Goal: Task Accomplishment & Management: Use online tool/utility

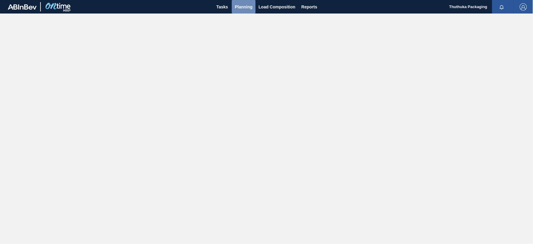
click at [240, 8] on span "Planning" at bounding box center [244, 6] width 18 height 7
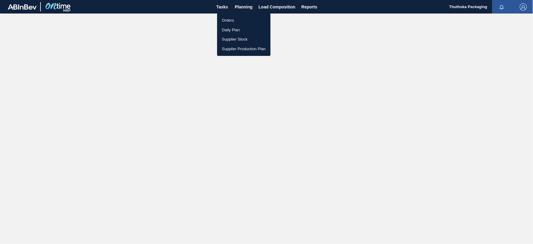
click at [231, 19] on li "Orders" at bounding box center [243, 21] width 53 height 10
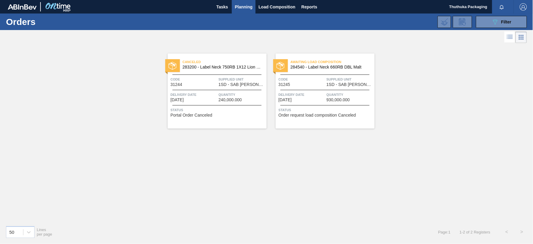
click at [305, 115] on span "Order request load composition Canceled" at bounding box center [317, 115] width 77 height 5
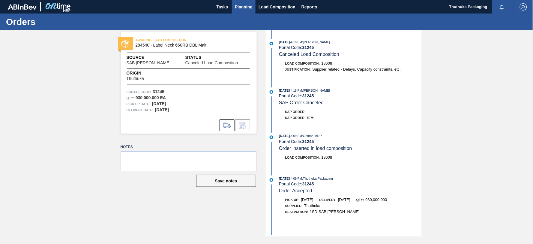
click at [248, 6] on span "Planning" at bounding box center [244, 6] width 18 height 7
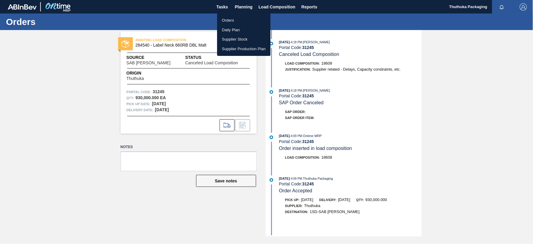
click at [228, 18] on li "Orders" at bounding box center [243, 21] width 53 height 10
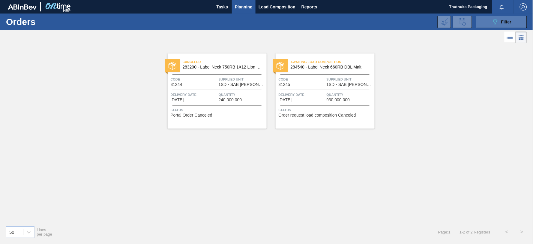
click at [491, 19] on button "089F7B8B-B2A5-4AFE-B5C0-19BA573D28AC Filter" at bounding box center [501, 22] width 51 height 12
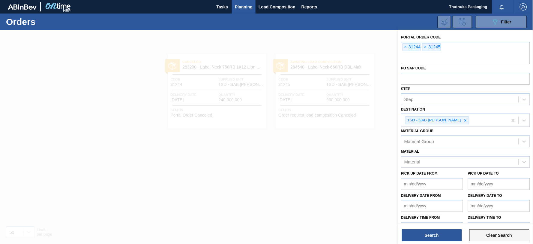
click at [505, 236] on button "Clear Search" at bounding box center [500, 235] width 60 height 12
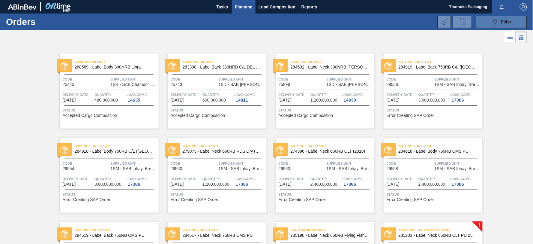
click at [492, 23] on icon "089F7B8B-B2A5-4AFE-B5C0-19BA573D28AC" at bounding box center [495, 21] width 7 height 7
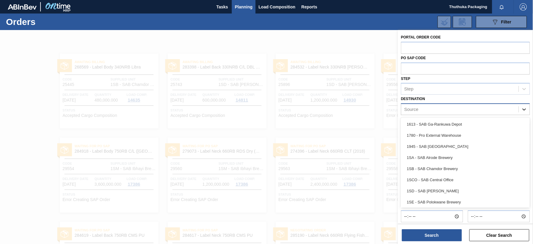
click at [523, 109] on icon at bounding box center [525, 109] width 4 height 2
drag, startPoint x: 449, startPoint y: 165, endPoint x: 450, endPoint y: 176, distance: 10.6
click at [449, 165] on div "1SB - SAB Chamdor Brewery" at bounding box center [465, 168] width 129 height 11
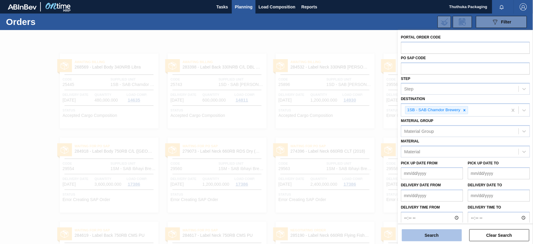
click at [444, 234] on button "Search" at bounding box center [432, 235] width 60 height 12
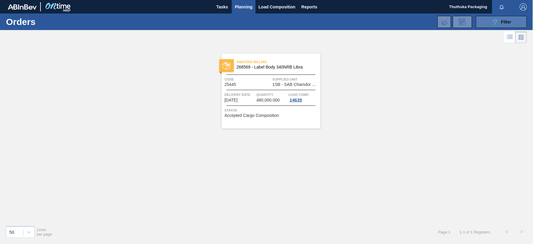
click at [494, 23] on icon "089F7B8B-B2A5-4AFE-B5C0-19BA573D28AC" at bounding box center [495, 21] width 7 height 7
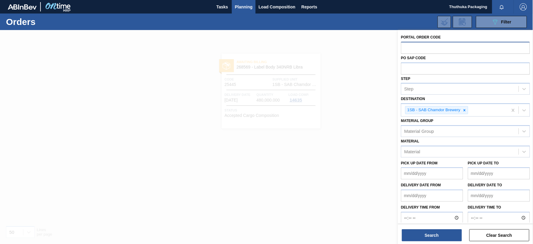
click at [444, 47] on input "text" at bounding box center [465, 47] width 129 height 11
type input "31316"
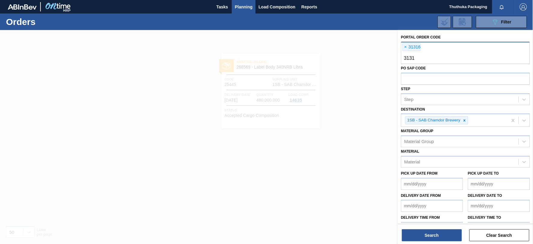
type input "31317"
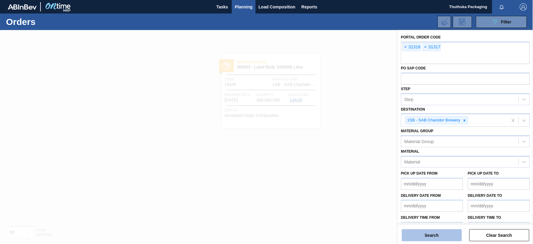
click at [430, 236] on button "Search" at bounding box center [432, 235] width 60 height 12
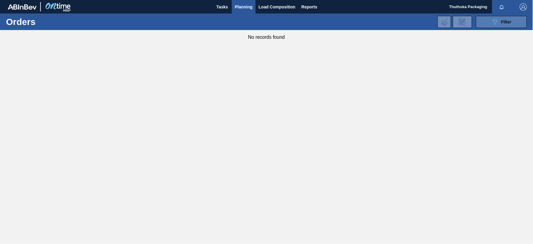
click at [494, 22] on icon "089F7B8B-B2A5-4AFE-B5C0-19BA573D28AC" at bounding box center [495, 21] width 7 height 7
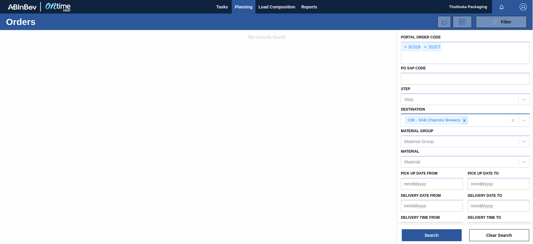
click at [464, 120] on icon at bounding box center [465, 120] width 4 height 4
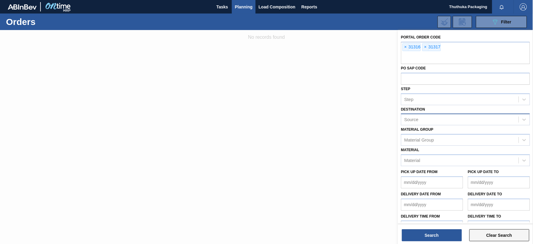
click at [486, 235] on button "Clear Search" at bounding box center [500, 235] width 60 height 12
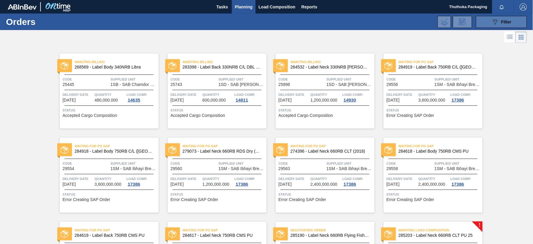
click at [494, 21] on icon "089F7B8B-B2A5-4AFE-B5C0-19BA573D28AC" at bounding box center [495, 21] width 7 height 7
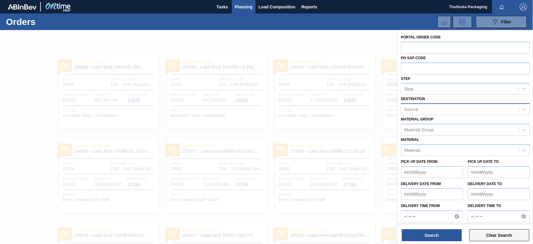
click at [487, 236] on button "Clear Search" at bounding box center [500, 235] width 60 height 12
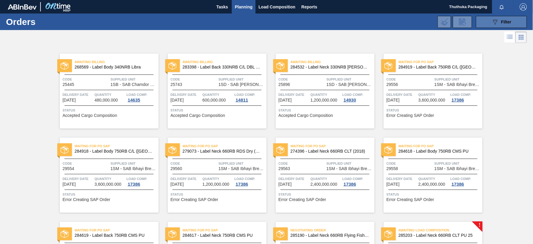
click at [493, 20] on icon "089F7B8B-B2A5-4AFE-B5C0-19BA573D28AC" at bounding box center [495, 21] width 7 height 7
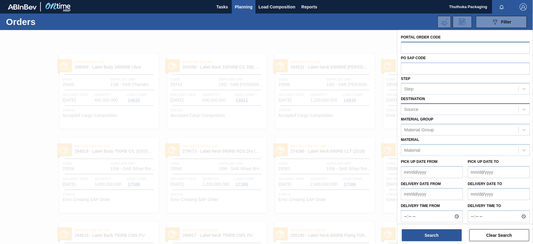
click at [420, 45] on input "text" at bounding box center [465, 47] width 129 height 11
type input "31316"
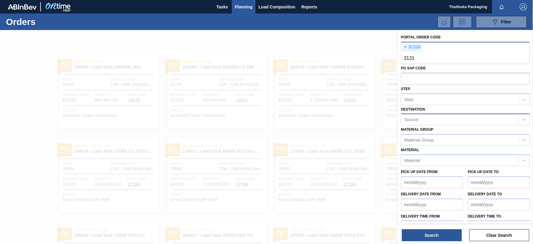
type input "31317"
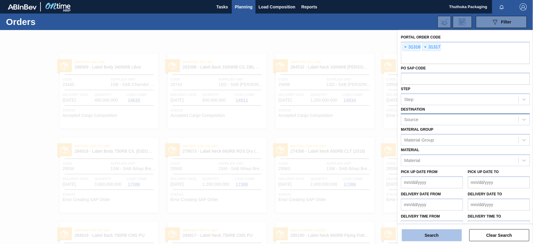
click at [448, 237] on button "Search" at bounding box center [432, 235] width 60 height 12
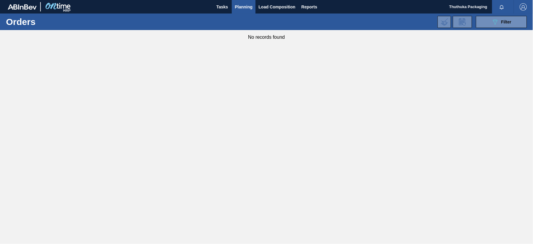
click at [239, 6] on span "Planning" at bounding box center [244, 6] width 18 height 7
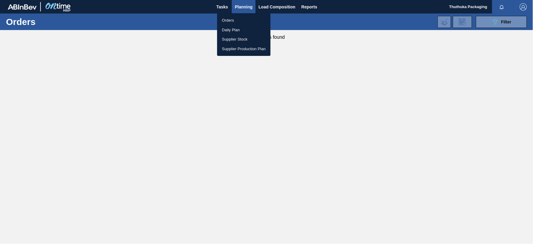
click at [228, 19] on li "Orders" at bounding box center [243, 21] width 53 height 10
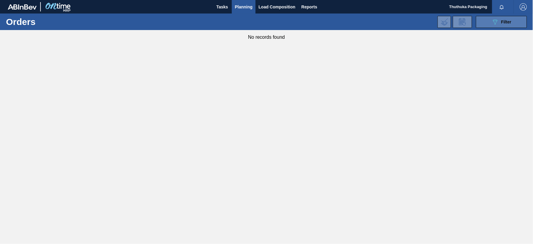
click at [487, 23] on button "089F7B8B-B2A5-4AFE-B5C0-19BA573D28AC Filter" at bounding box center [501, 22] width 51 height 12
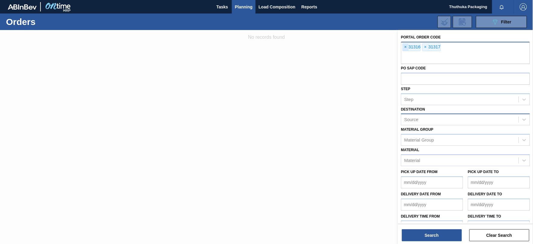
click at [406, 46] on span "×" at bounding box center [406, 47] width 6 height 7
click at [403, 44] on span "×" at bounding box center [406, 47] width 6 height 7
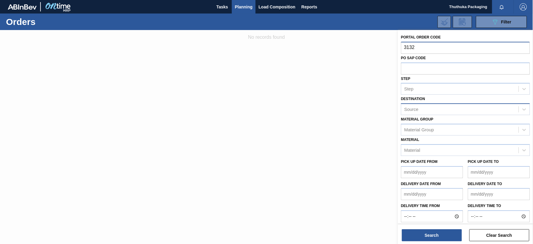
type input "31320"
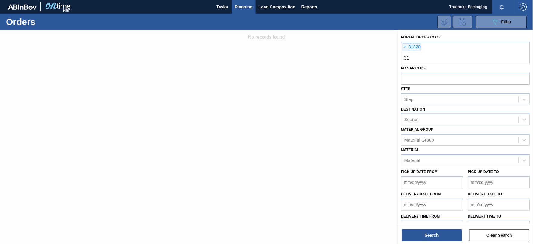
type input "3"
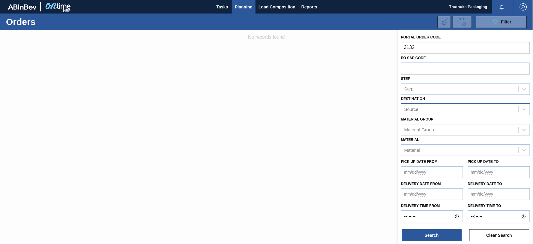
type input "31320"
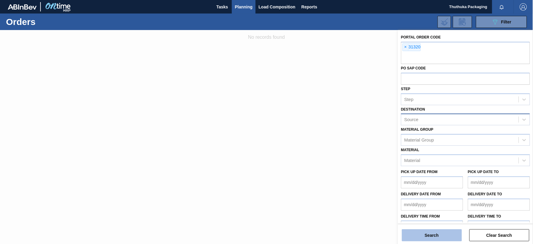
click at [440, 234] on button "Search" at bounding box center [432, 235] width 60 height 12
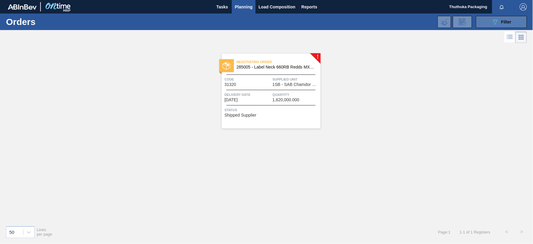
click at [491, 22] on button "089F7B8B-B2A5-4AFE-B5C0-19BA573D28AC Filter" at bounding box center [501, 22] width 51 height 12
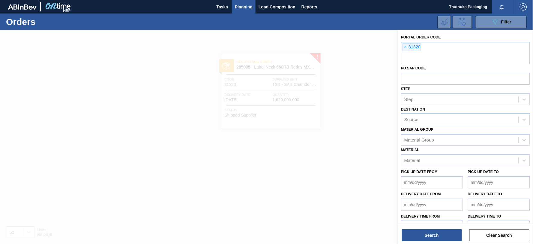
click at [431, 48] on div "× 31320" at bounding box center [465, 53] width 129 height 22
type input "31321"
click at [452, 234] on button "Search" at bounding box center [432, 235] width 60 height 12
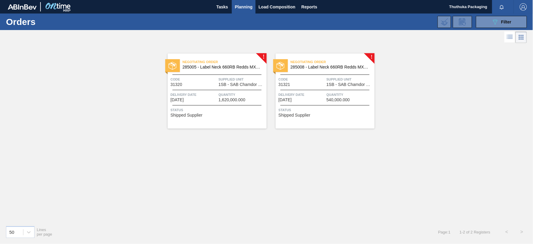
click at [239, 67] on span "285005 - Label Neck 660RB Redds MXD Vodka & Pine" at bounding box center [222, 67] width 79 height 5
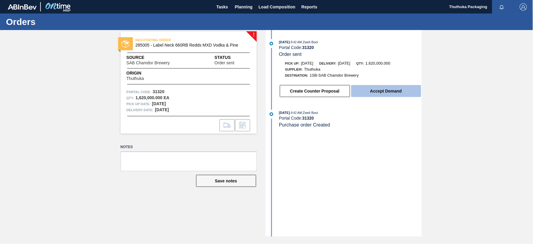
click at [396, 94] on button "Accept Demand" at bounding box center [386, 91] width 70 height 12
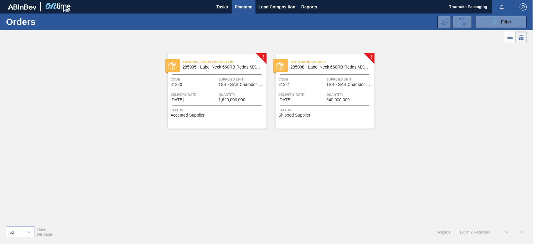
click at [329, 68] on span "285008 - Label Neck 660RB Redds MXD Vodka&Guarana" at bounding box center [330, 67] width 79 height 5
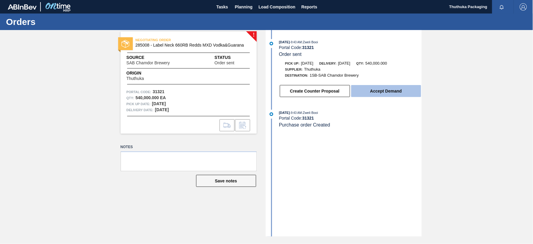
click at [361, 92] on button "Accept Demand" at bounding box center [386, 91] width 70 height 12
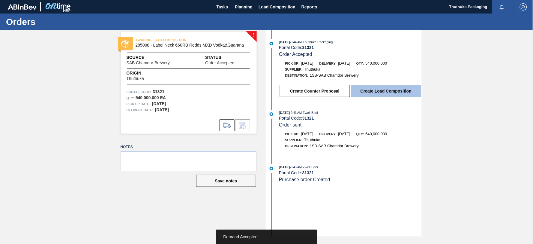
click at [361, 92] on button "Create Load Composition" at bounding box center [386, 91] width 70 height 12
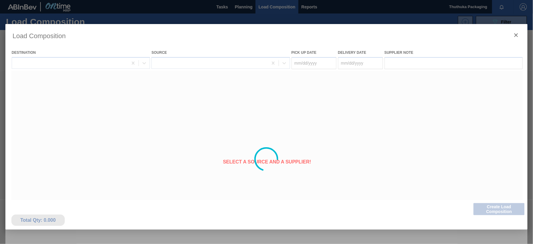
type Date "[DATE]"
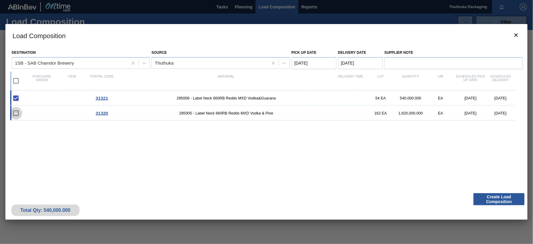
click at [17, 112] on input "checkbox" at bounding box center [16, 113] width 13 height 13
checkbox input "false"
click at [17, 79] on input "checkbox" at bounding box center [16, 80] width 13 height 13
checkbox input "true"
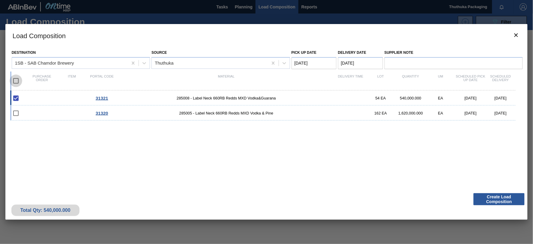
checkbox input "true"
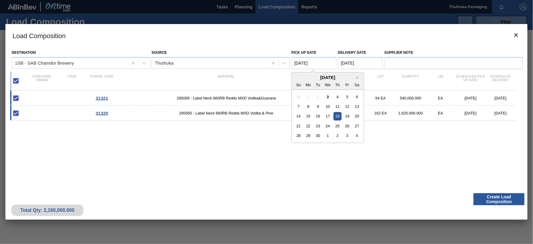
click at [327, 63] on Date "[DATE]" at bounding box center [314, 63] width 45 height 12
click at [346, 115] on div "19" at bounding box center [347, 116] width 8 height 8
type Date "[DATE]"
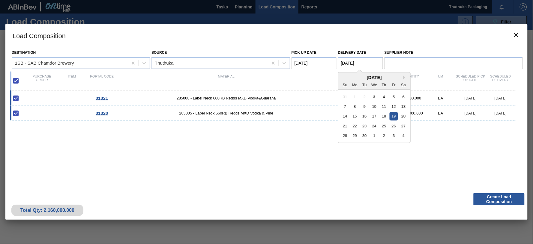
click at [345, 63] on Date "[DATE]" at bounding box center [360, 63] width 45 height 12
click at [355, 107] on div "8" at bounding box center [355, 106] width 8 height 8
type Date "[DATE]"
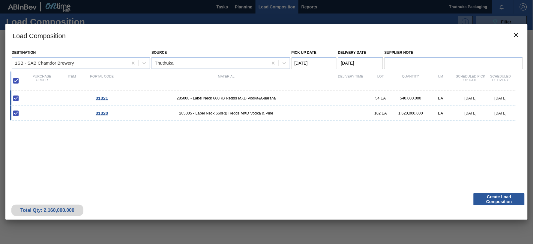
click at [325, 64] on Date "[DATE]" at bounding box center [314, 63] width 45 height 12
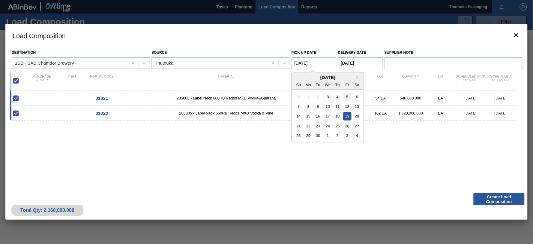
click at [346, 97] on div "5" at bounding box center [347, 96] width 8 height 8
type Date "[DATE]"
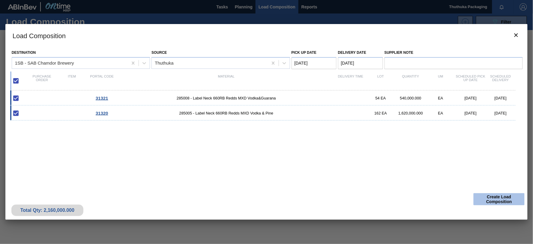
click at [485, 196] on button "Create Load Composition" at bounding box center [499, 199] width 51 height 12
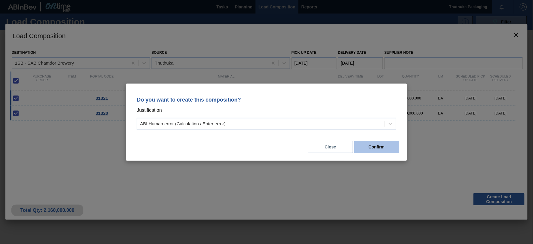
click at [363, 143] on button "Confirm" at bounding box center [376, 147] width 45 height 12
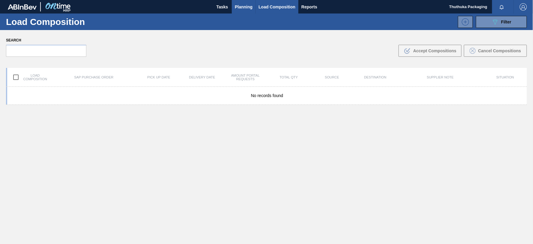
click at [248, 5] on span "Planning" at bounding box center [244, 6] width 18 height 7
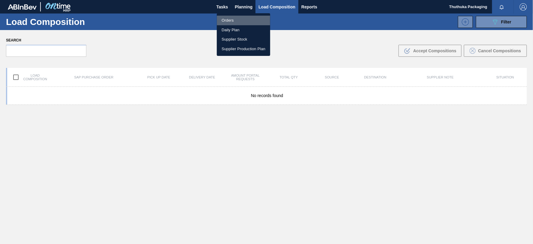
click at [232, 20] on li "Orders" at bounding box center [243, 21] width 53 height 10
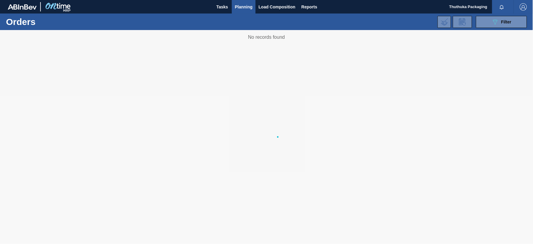
click at [126, 106] on div at bounding box center [266, 137] width 533 height 214
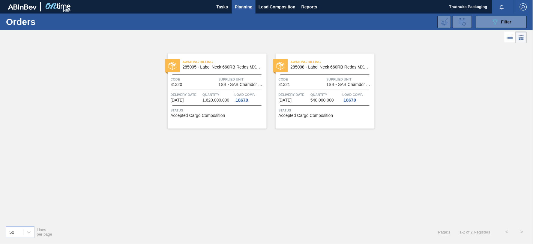
click at [245, 100] on div "18670" at bounding box center [242, 100] width 15 height 5
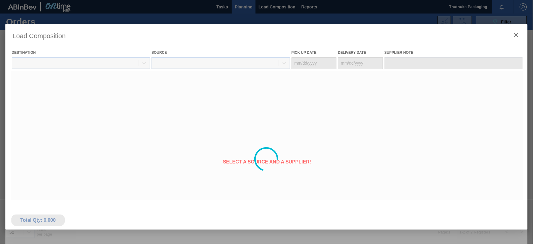
type Date "[DATE]"
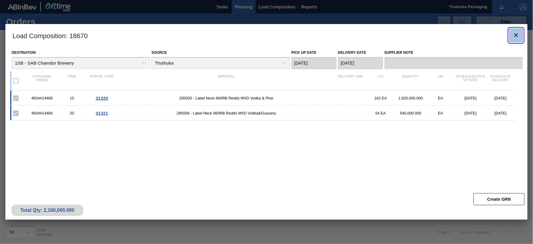
click at [516, 36] on icon "botão de ícone" at bounding box center [517, 35] width 4 height 4
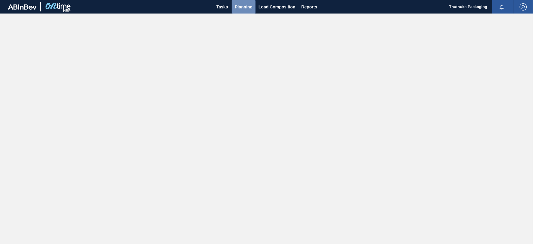
click at [249, 7] on span "Planning" at bounding box center [244, 6] width 18 height 7
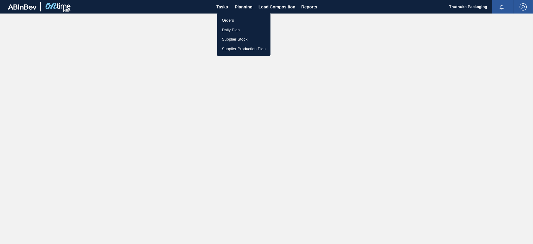
click at [231, 20] on li "Orders" at bounding box center [243, 21] width 53 height 10
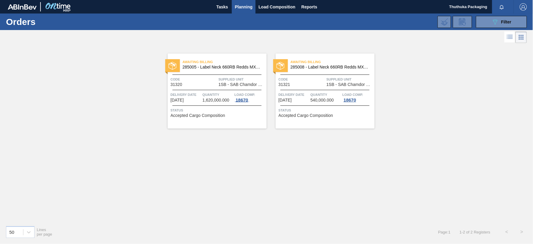
click at [239, 100] on div "18670" at bounding box center [242, 100] width 15 height 5
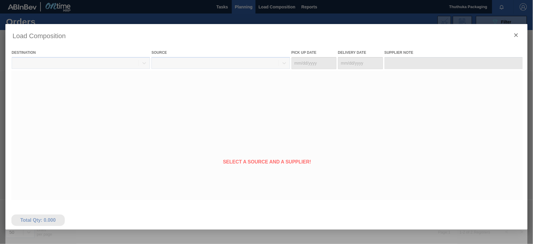
type Date "[DATE]"
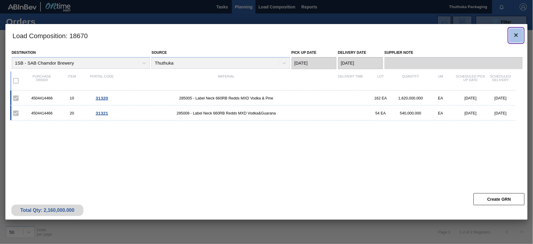
click at [516, 37] on icon "botão de ícone" at bounding box center [516, 35] width 7 height 7
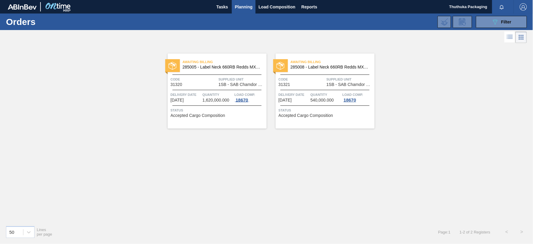
click at [245, 99] on div "18670" at bounding box center [242, 100] width 15 height 5
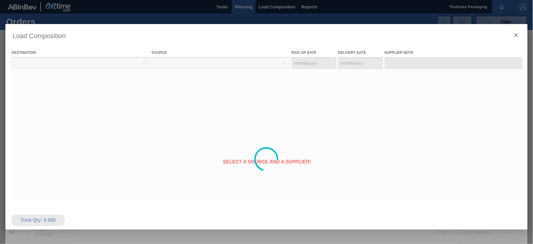
type Date "[DATE]"
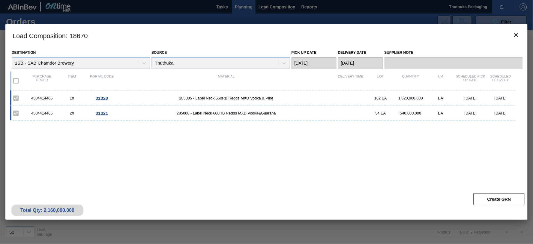
click at [46, 98] on div "4504414466" at bounding box center [42, 98] width 30 height 5
copy div "4504414466"
click at [182, 98] on span "285005 - Label Neck 660RB Redds MXD Vodka & Pine" at bounding box center [226, 98] width 219 height 5
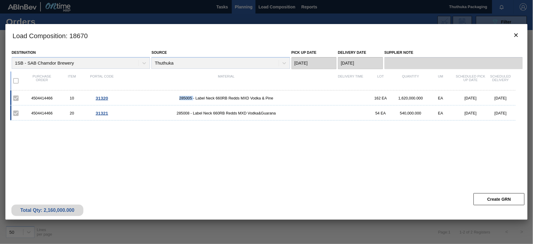
copy span "285005"
click at [187, 112] on span "285008 - Label Neck 660RB Redds MXD Vodka&Guarana" at bounding box center [226, 113] width 219 height 5
click at [185, 112] on span "285008 - Label Neck 660RB Redds MXD Vodka&Guarana" at bounding box center [226, 113] width 219 height 5
copy span "285008"
click at [517, 35] on icon "botão de ícone" at bounding box center [516, 35] width 7 height 7
